Goal: Task Accomplishment & Management: Manage account settings

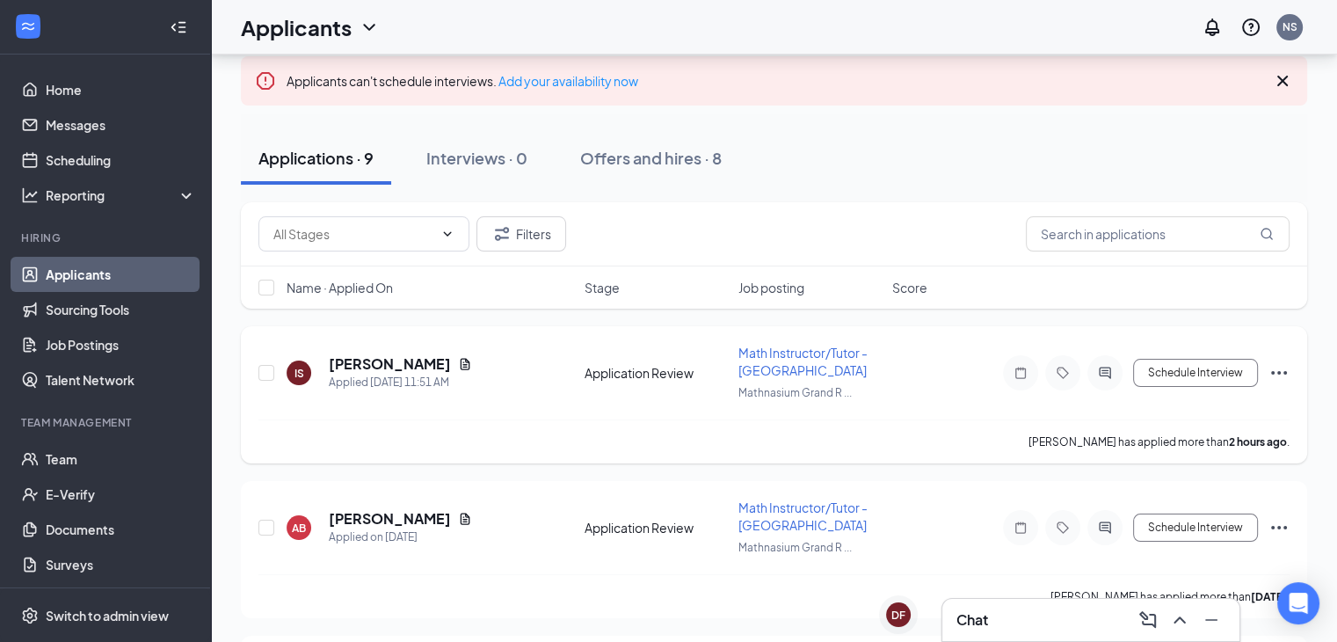
scroll to position [139, 0]
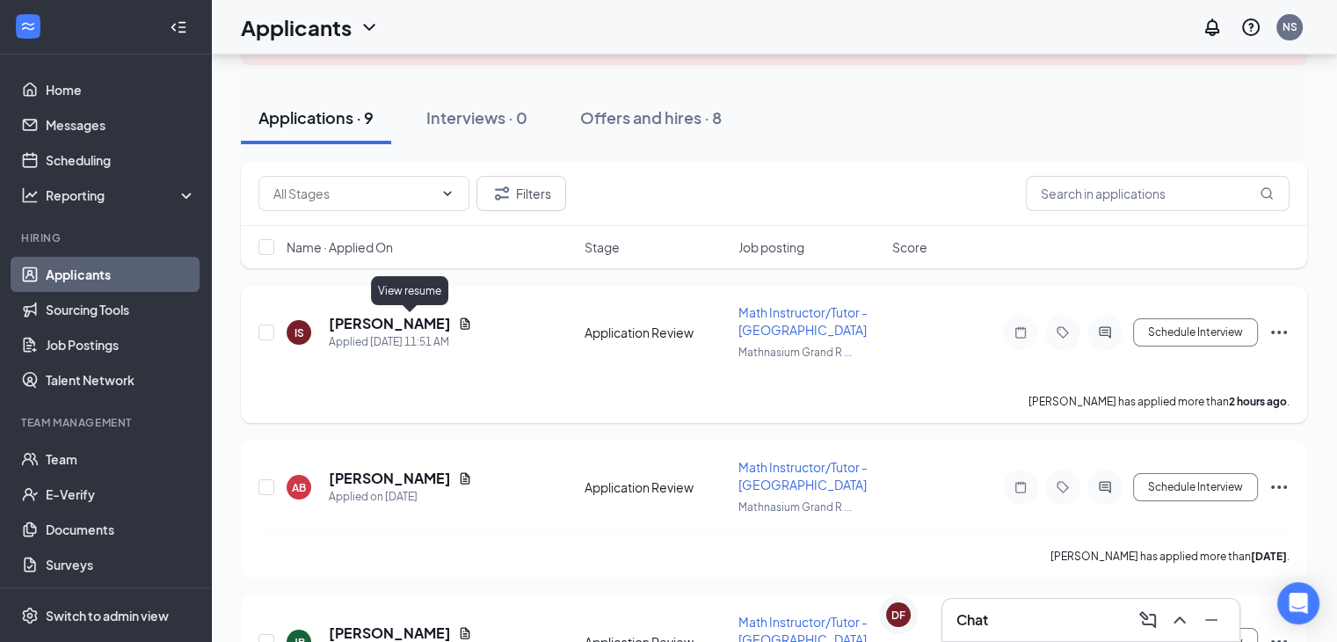
click at [458, 323] on icon "Document" at bounding box center [465, 323] width 14 height 14
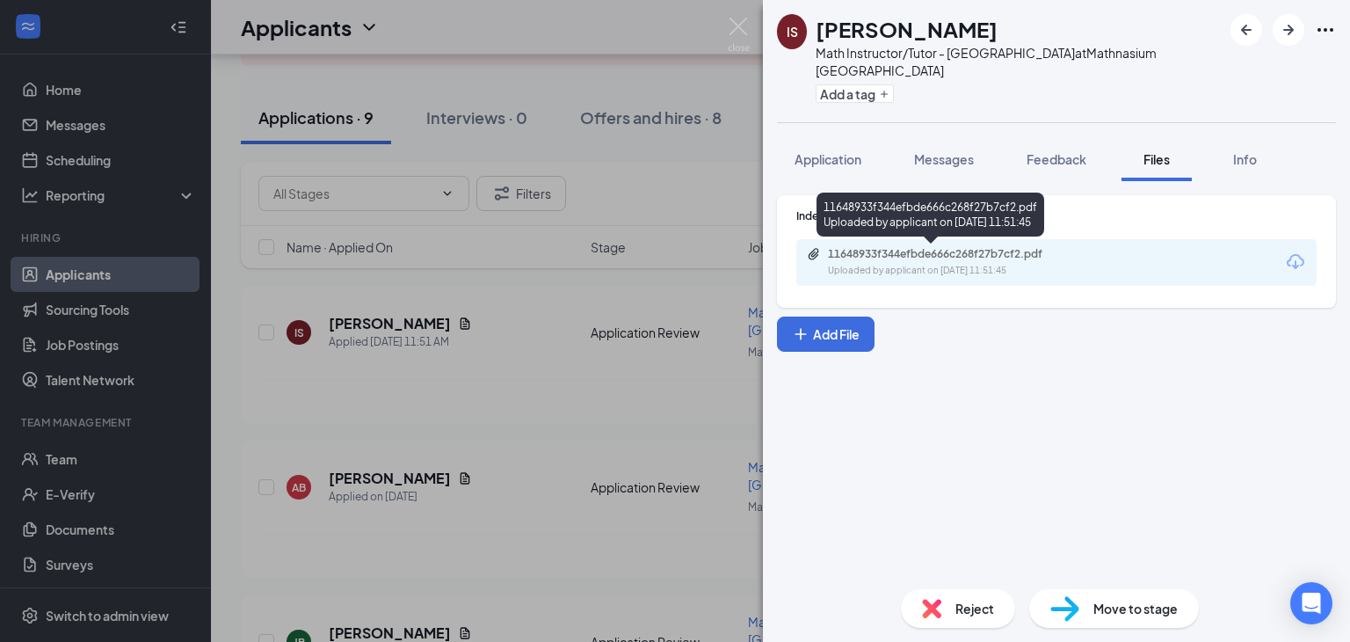
click at [979, 262] on div "11648933f344efbde666c268f27b7cf2.pdf Uploaded by applicant on [DATE] 11:51:45" at bounding box center [949, 262] width 285 height 31
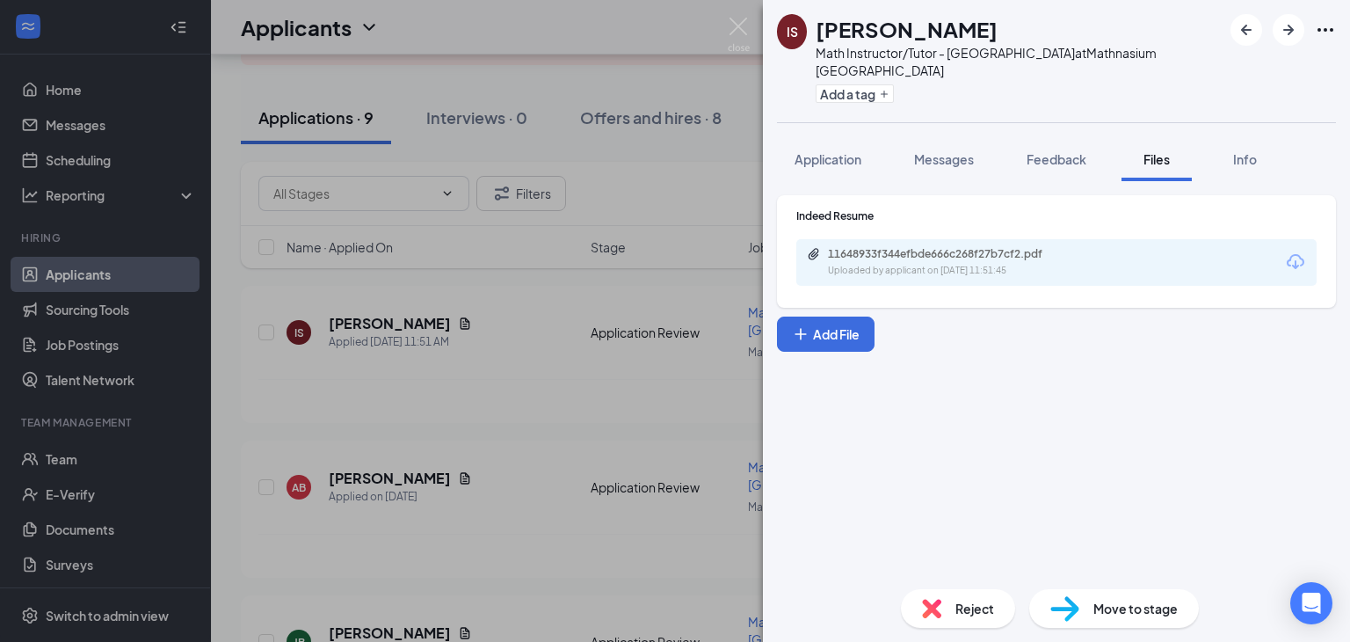
click at [636, 187] on div "IS [PERSON_NAME] Math Instructor/Tutor - [GEOGRAPHIC_DATA] at [GEOGRAPHIC_DATA]…" at bounding box center [675, 321] width 1350 height 642
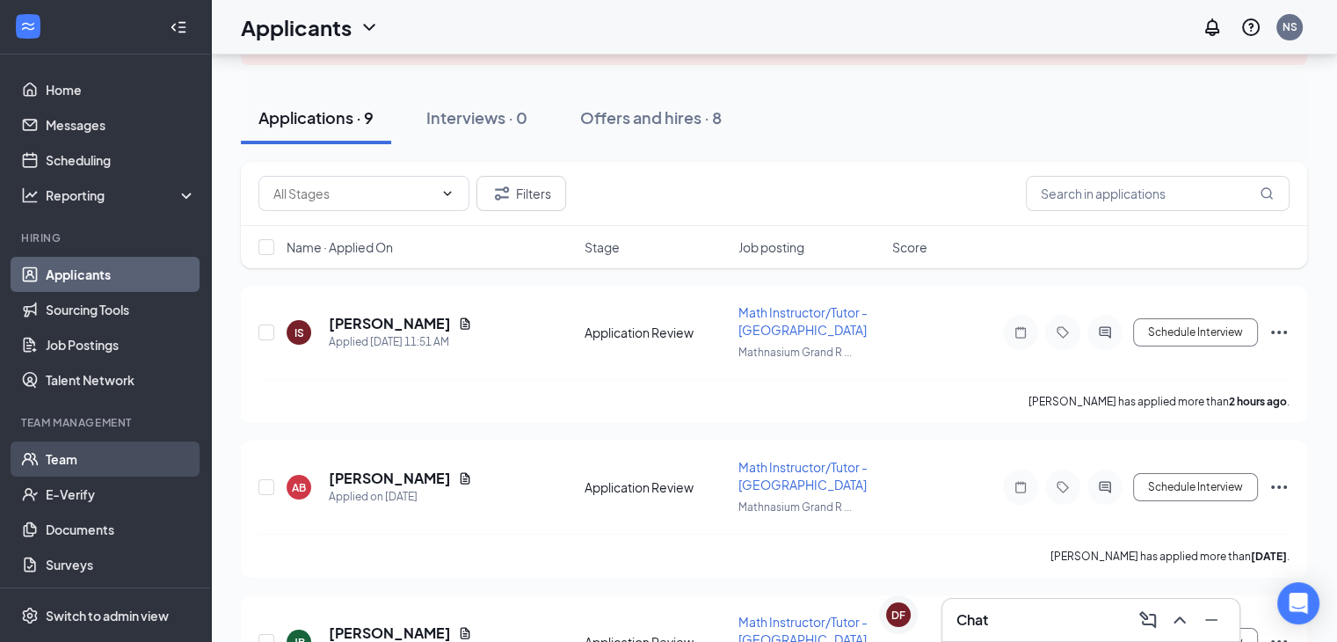
click at [84, 463] on link "Team" at bounding box center [121, 458] width 150 height 35
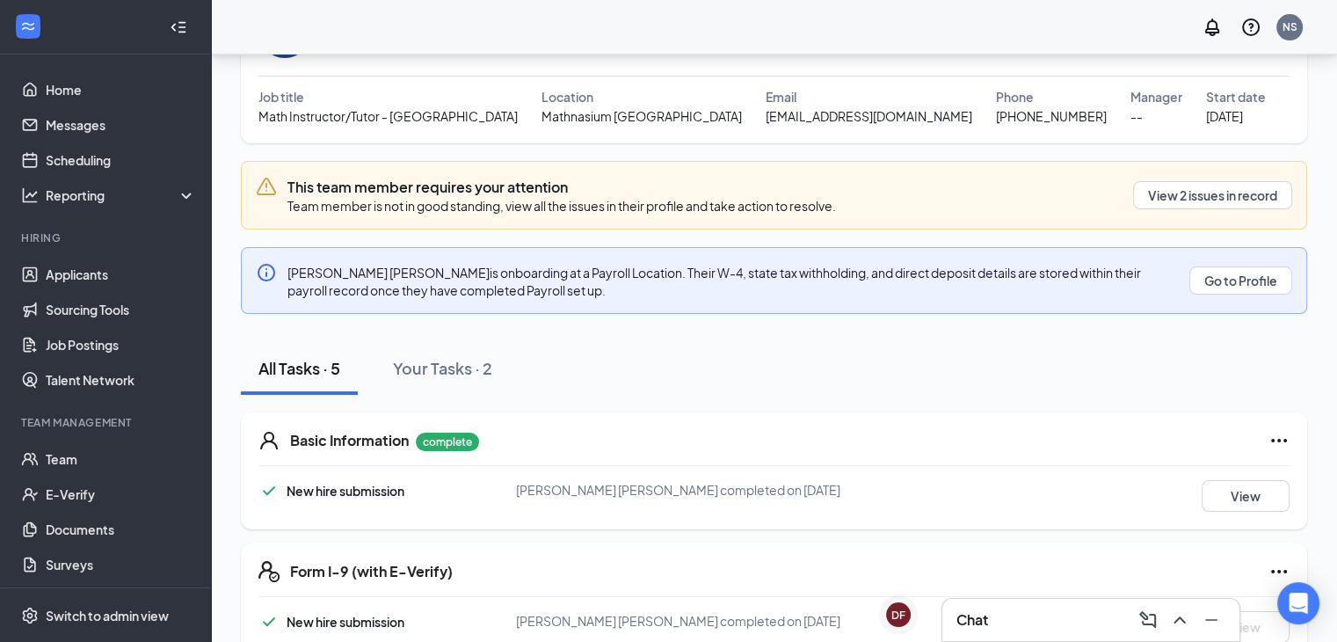
scroll to position [126, 0]
click at [1134, 184] on button "View 2 issues in record" at bounding box center [1212, 194] width 159 height 28
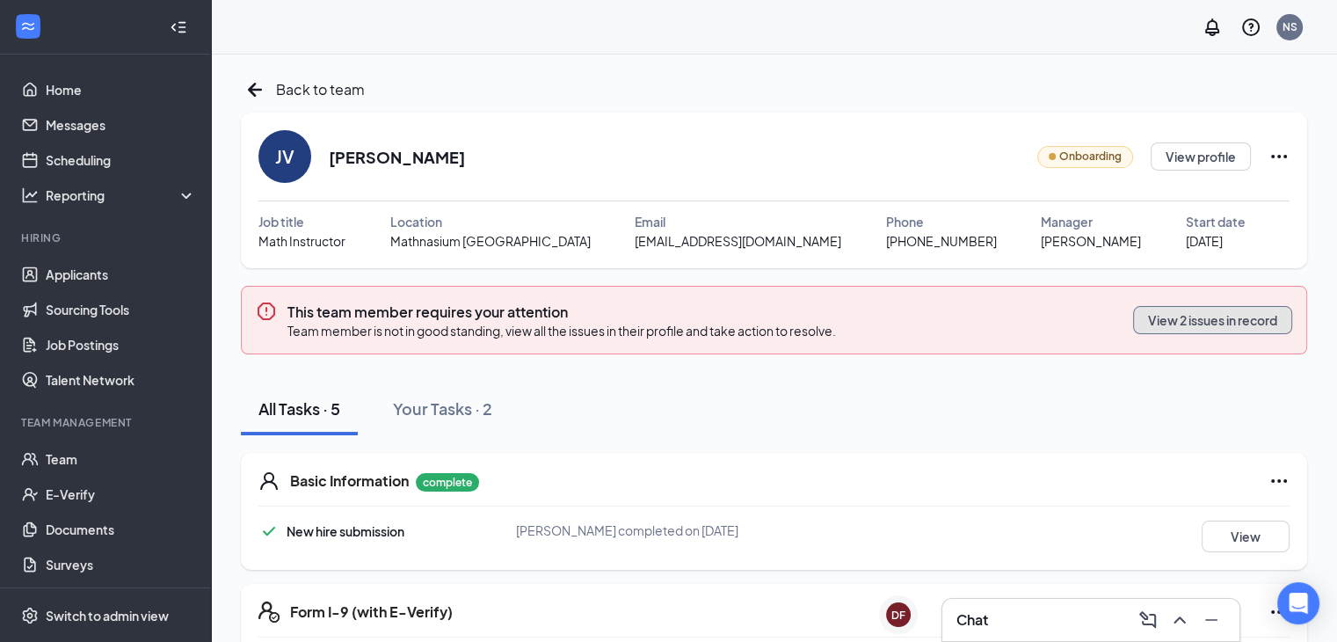
click at [1144, 317] on button "View 2 issues in record" at bounding box center [1212, 320] width 159 height 28
